Goal: Task Accomplishment & Management: Complete application form

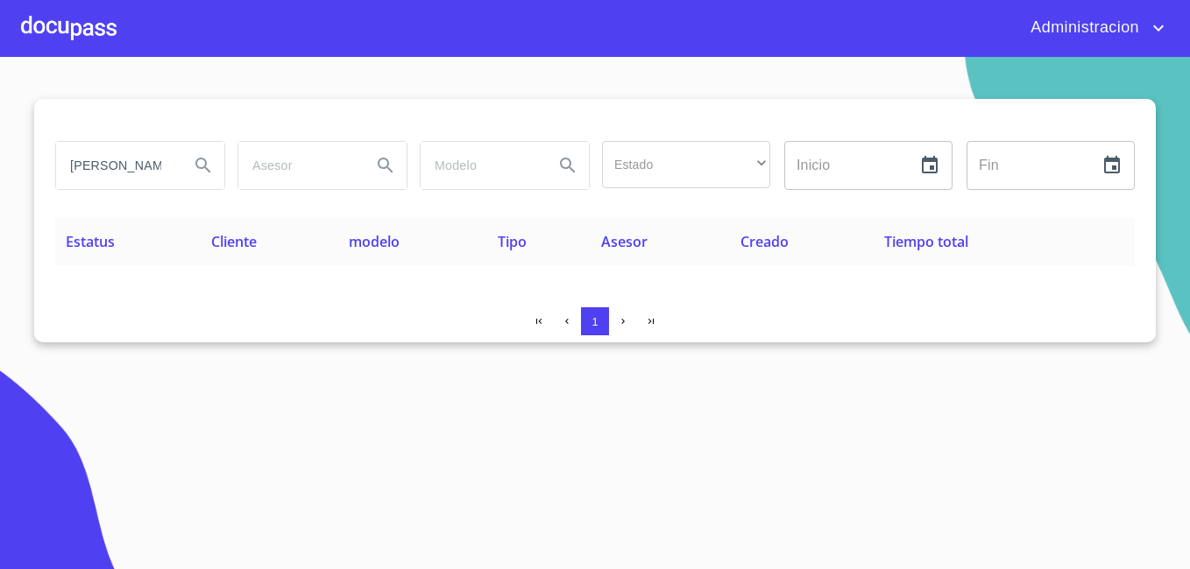
click at [132, 171] on input "eduardo garcia jasso" at bounding box center [115, 165] width 119 height 47
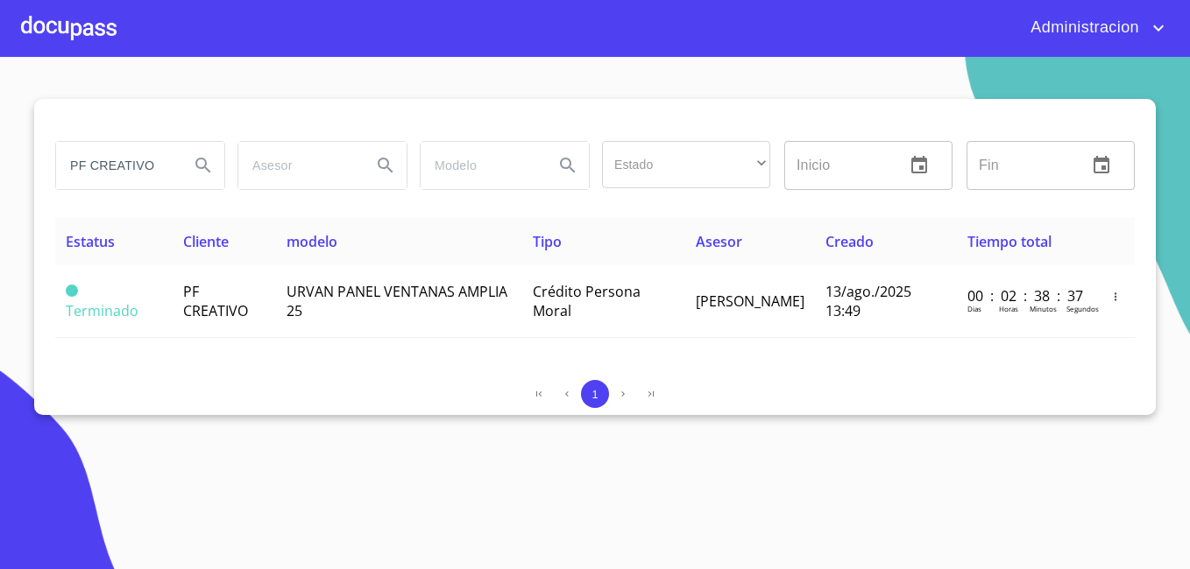
click at [156, 162] on input "PF CREATIVO" at bounding box center [115, 165] width 119 height 47
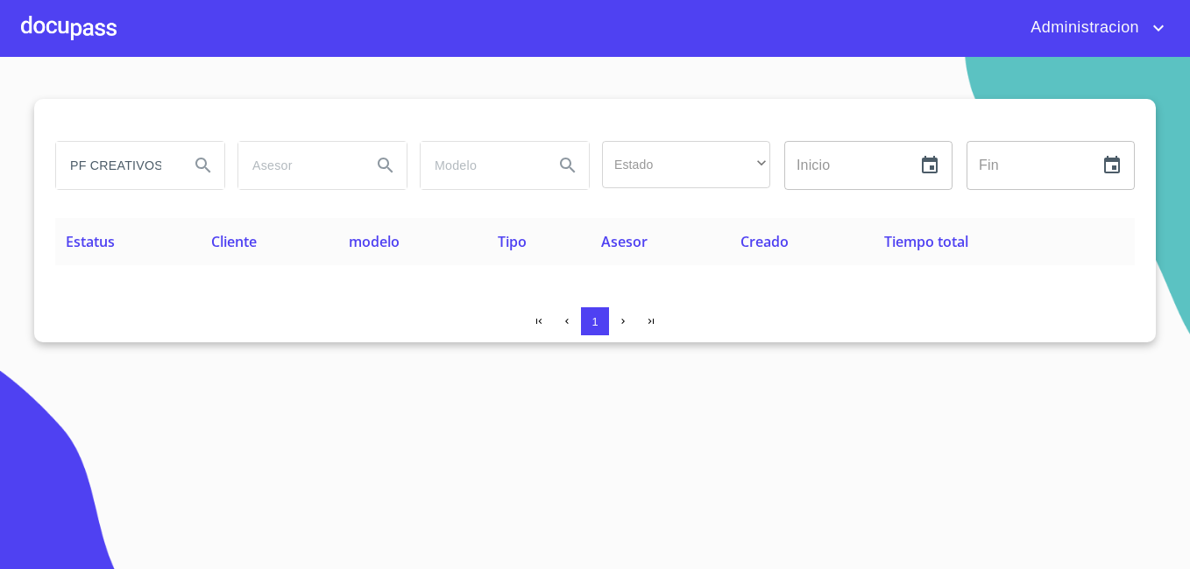
click at [118, 166] on input "PF CREATIVOS" at bounding box center [115, 165] width 119 height 47
click at [175, 167] on div "PF CREATIVOS" at bounding box center [140, 165] width 168 height 47
click at [132, 169] on input "PF CREATIVOS" at bounding box center [115, 165] width 119 height 47
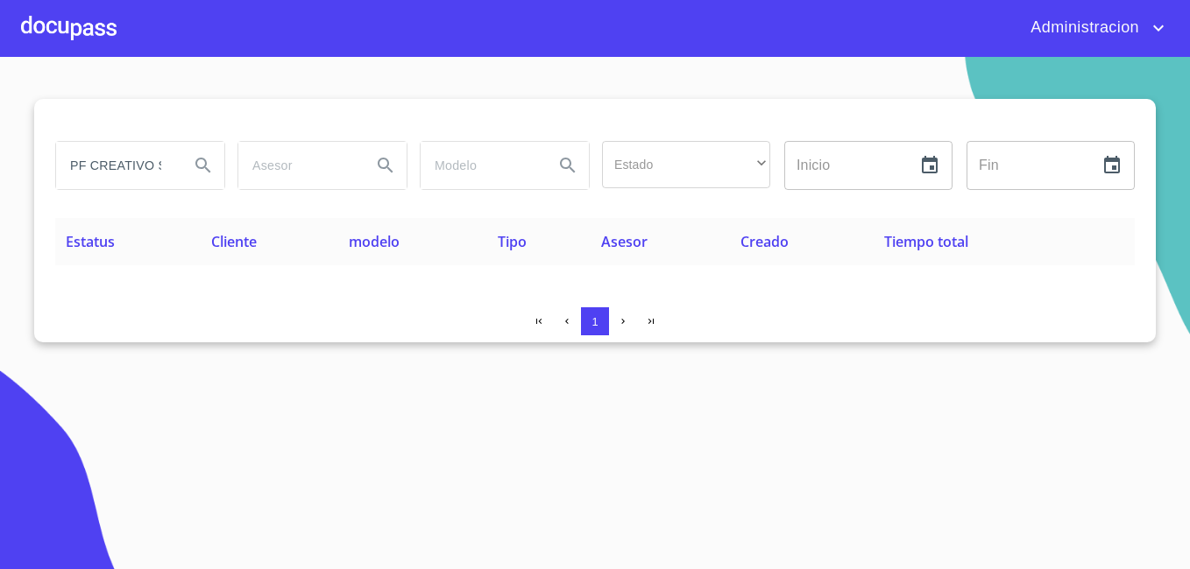
click at [164, 158] on input "PF CREATIVO S" at bounding box center [115, 165] width 119 height 47
type input "PF CREATIVO"
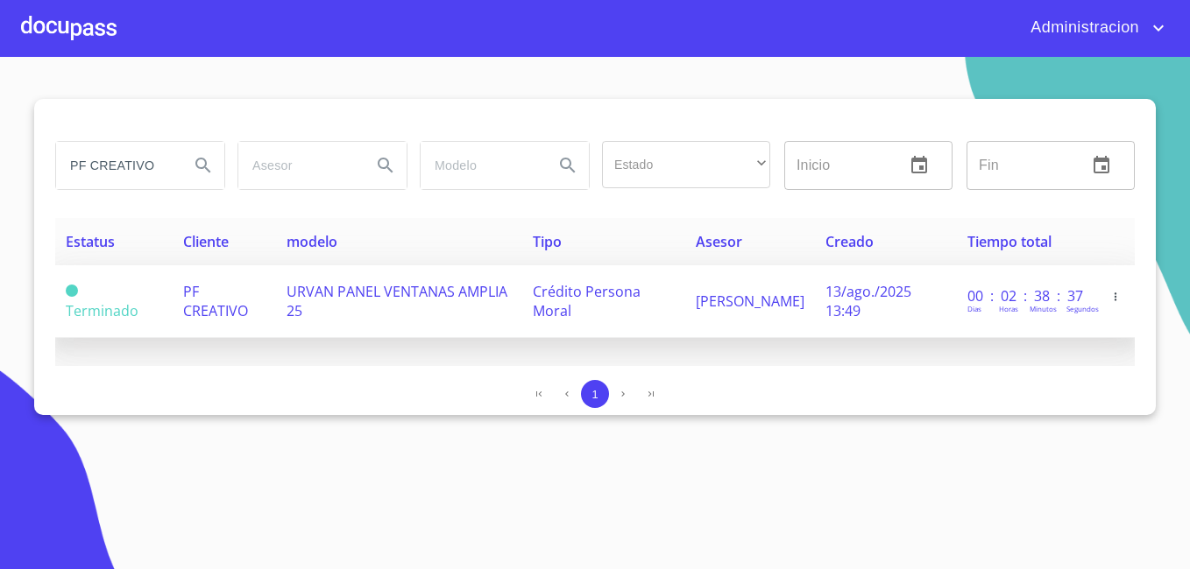
click at [264, 307] on td "PF CREATIVO" at bounding box center [224, 301] width 103 height 73
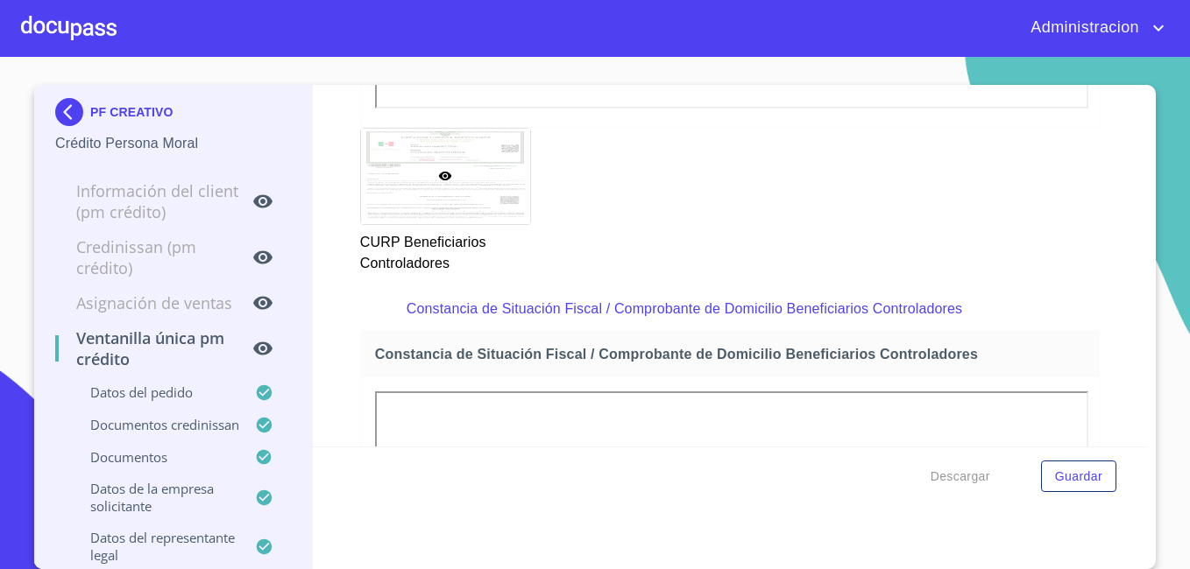
scroll to position [11492, 0]
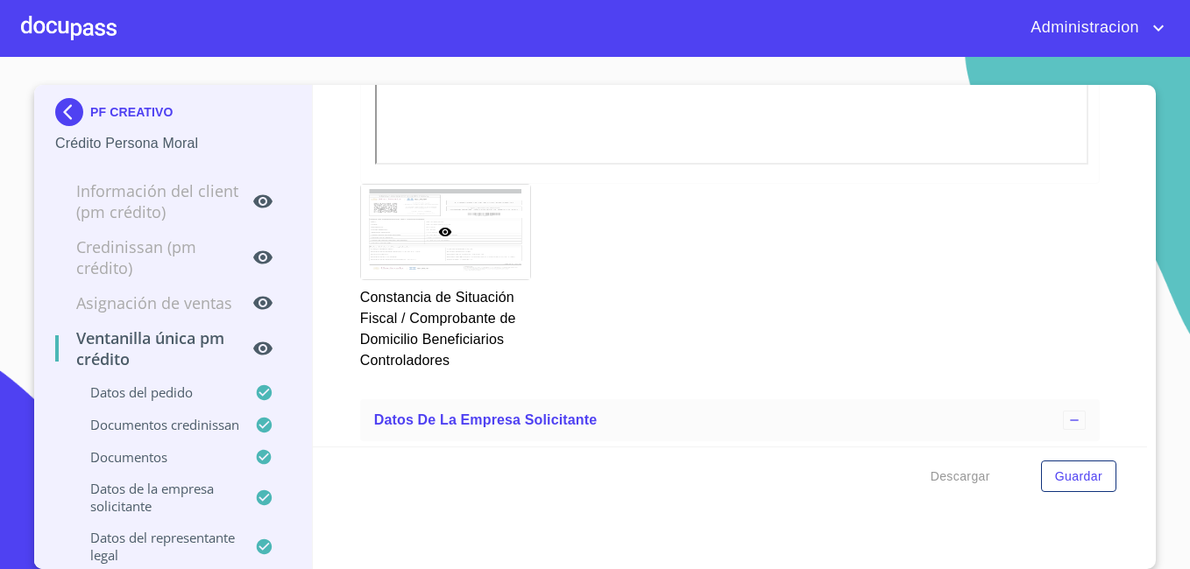
click at [68, 102] on img at bounding box center [72, 112] width 35 height 28
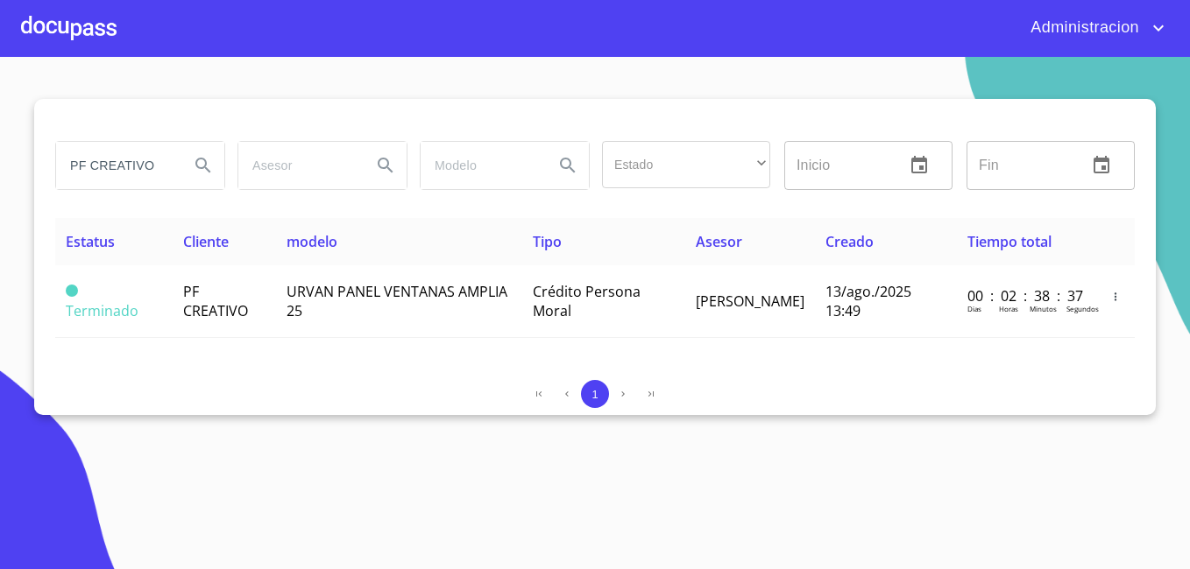
click at [93, 163] on input "PF CREATIVO" at bounding box center [115, 165] width 119 height 47
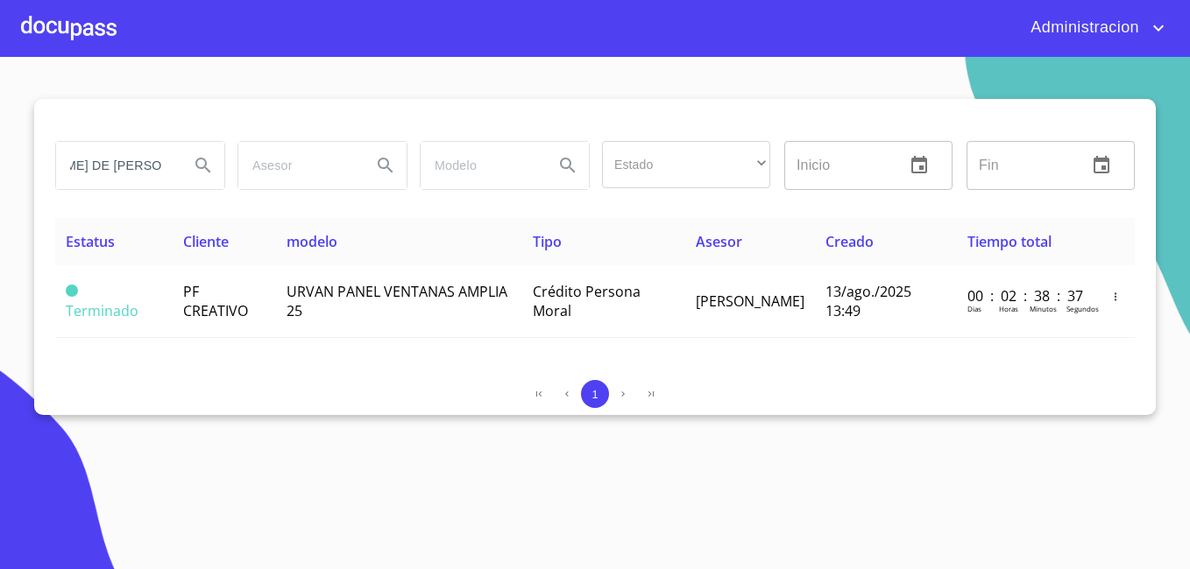
type input "[PERSON_NAME] DE [PERSON_NAME]"
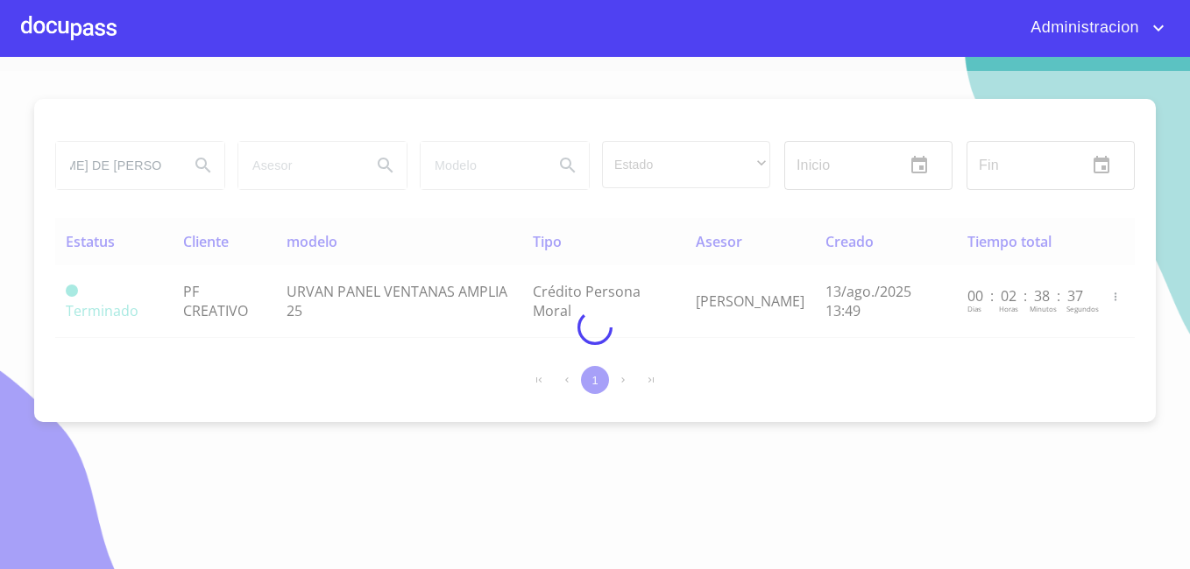
scroll to position [0, 0]
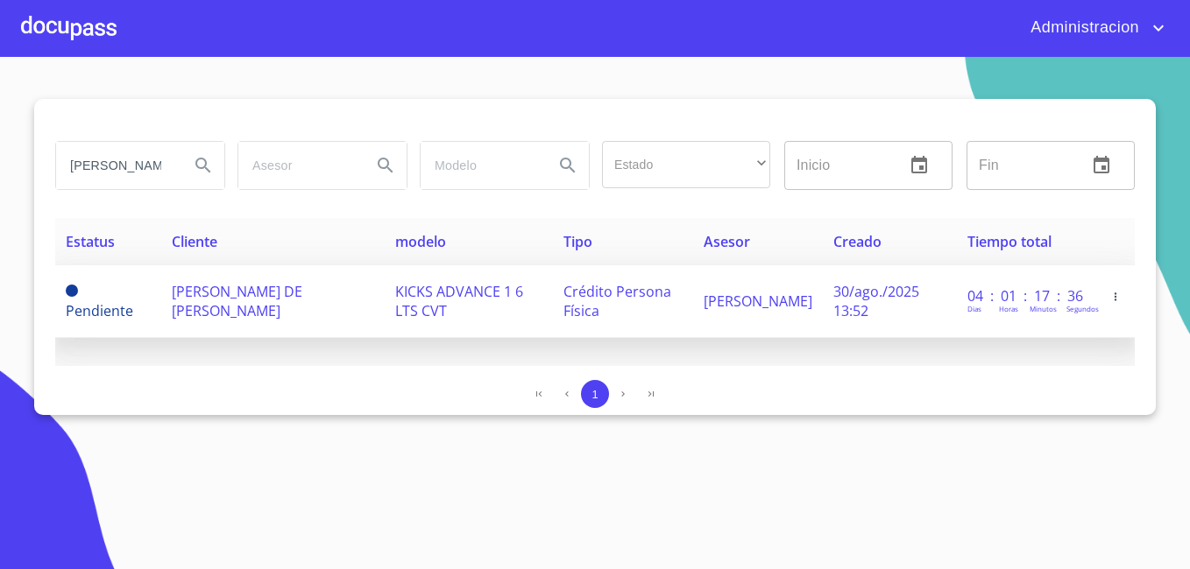
click at [195, 307] on span "[PERSON_NAME] DE [PERSON_NAME]" at bounding box center [237, 301] width 131 height 39
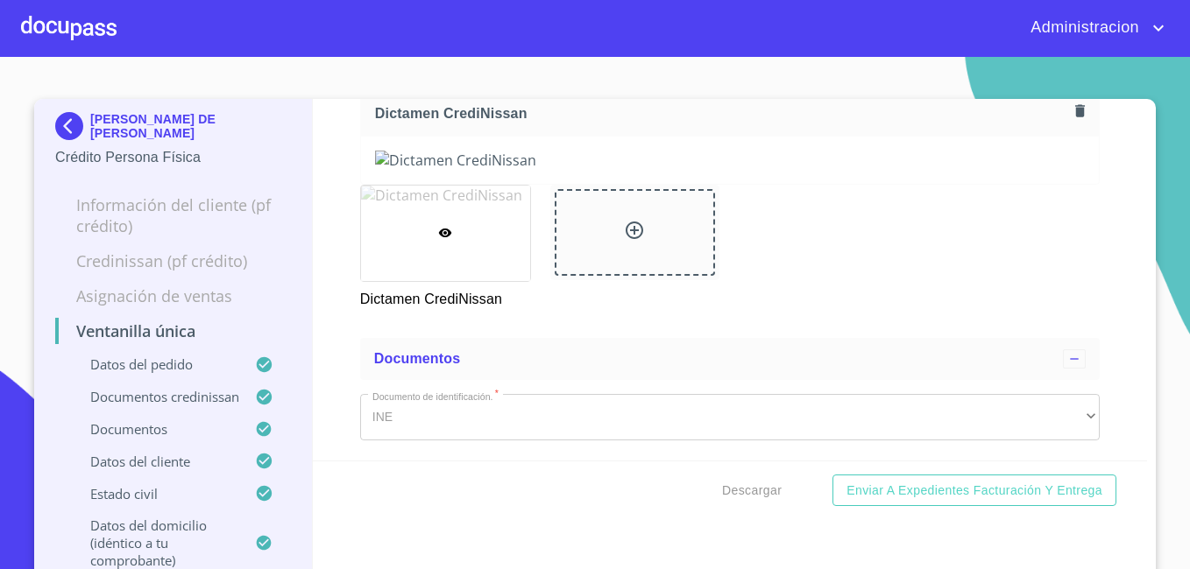
scroll to position [644, 0]
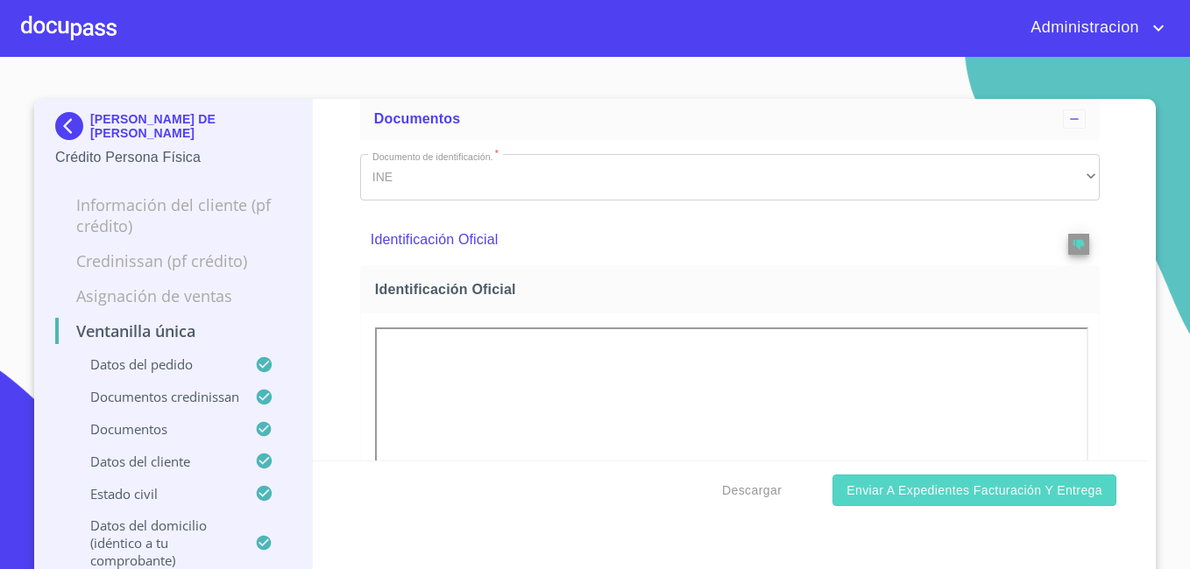
click at [959, 482] on span "Enviar a Expedientes Facturación y Entrega" at bounding box center [974, 491] width 256 height 22
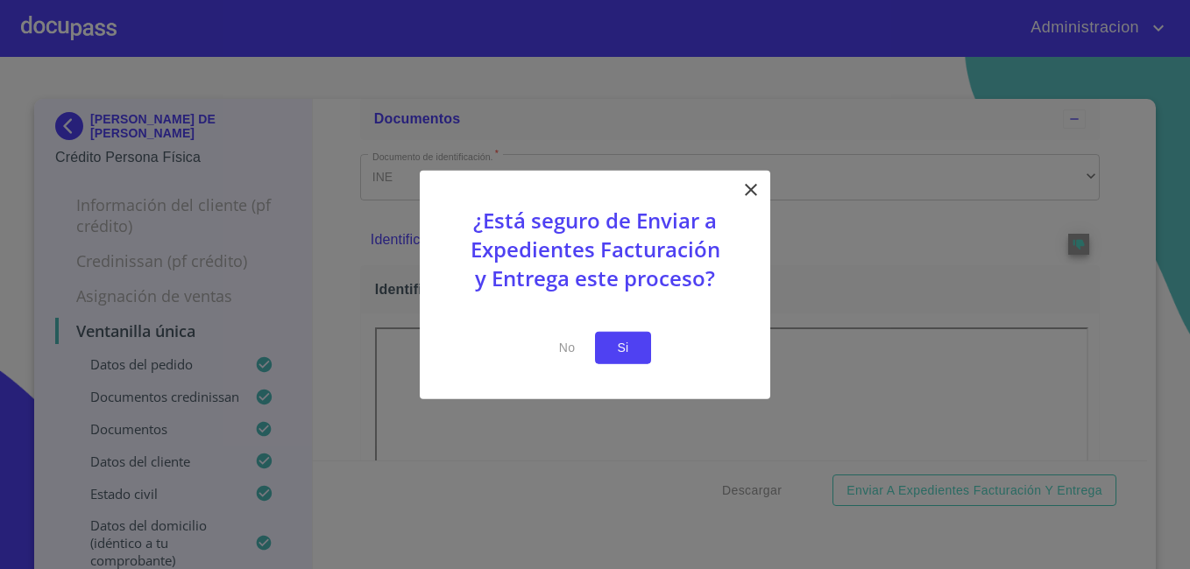
click at [638, 348] on button "Si" at bounding box center [623, 348] width 56 height 32
